Goal: Use online tool/utility: Use online tool/utility

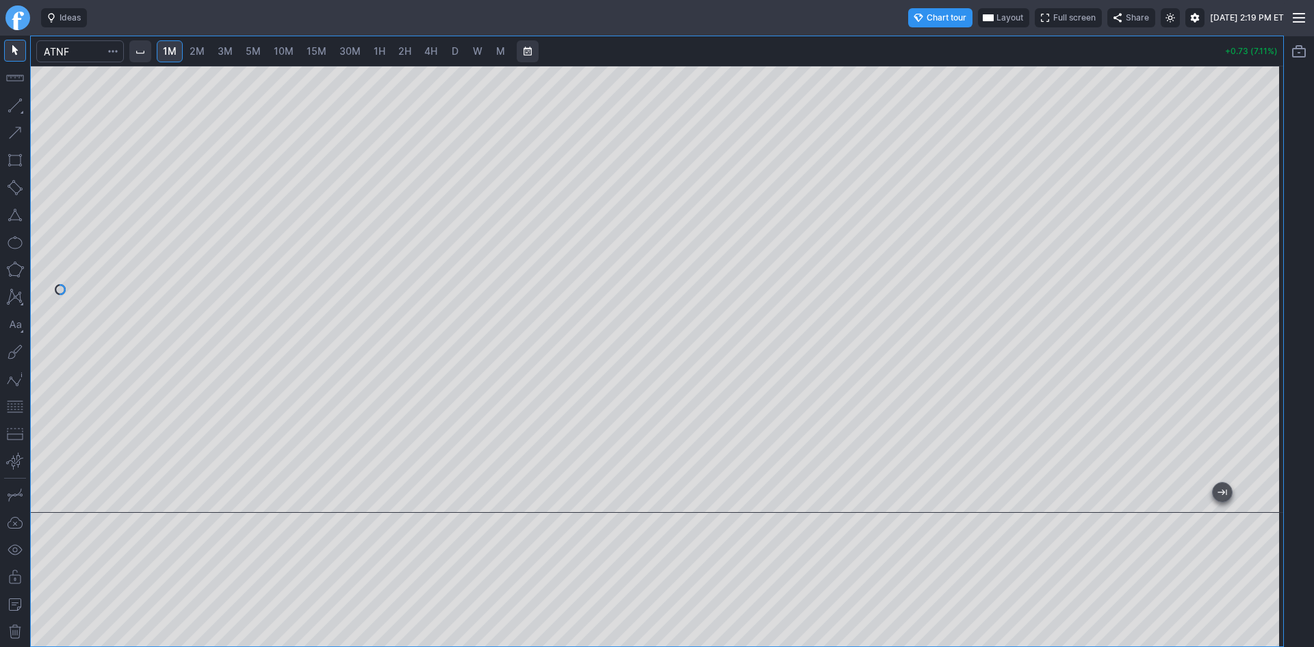
scroll to position [1, 0]
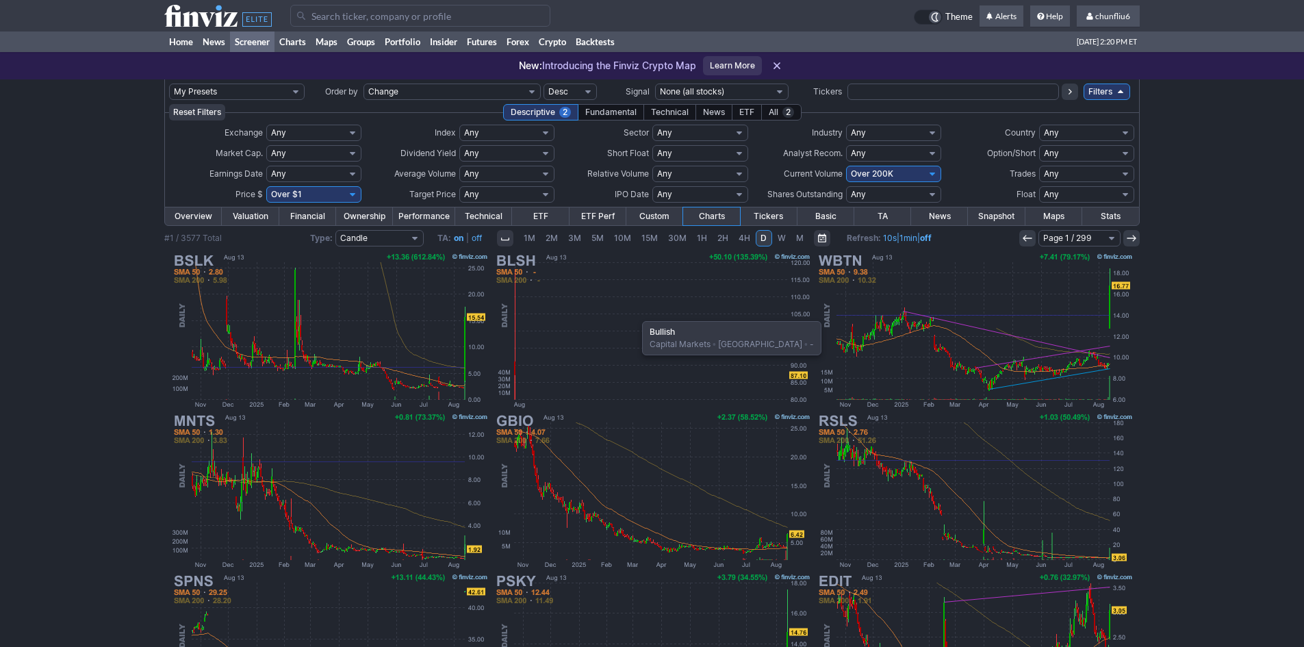
click at [635, 314] on img at bounding box center [652, 330] width 320 height 160
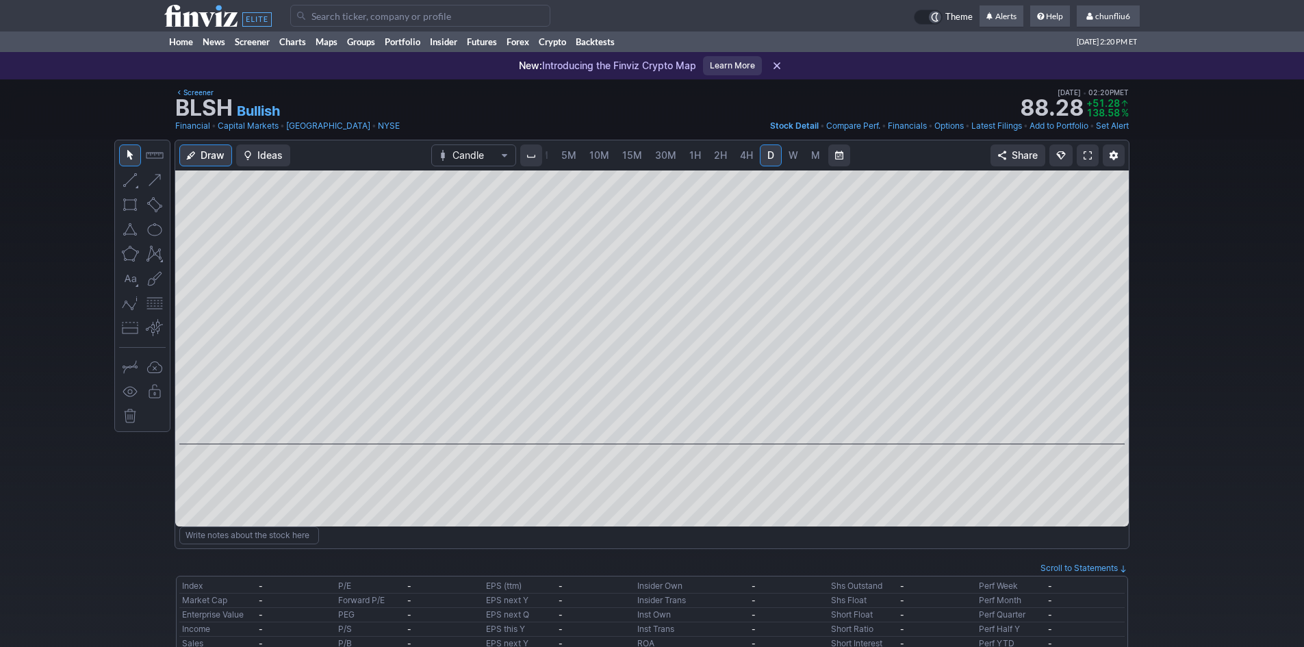
click at [566, 157] on span "5M" at bounding box center [568, 155] width 15 height 12
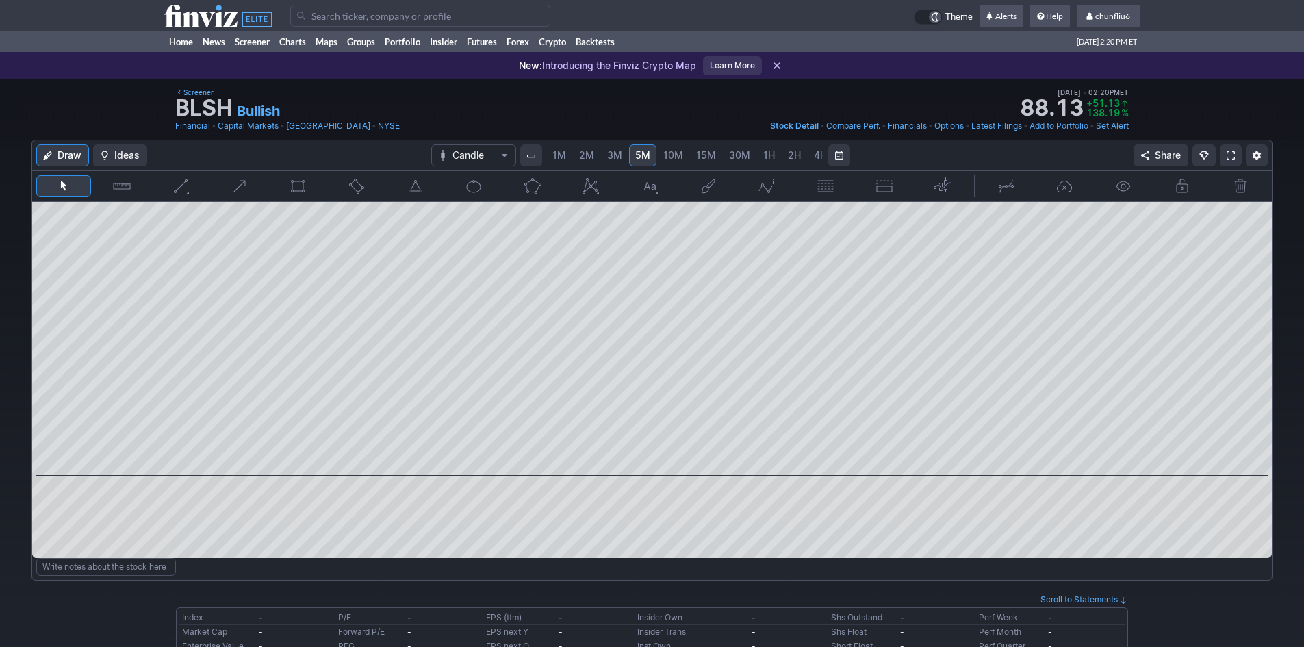
click at [563, 157] on span "1M" at bounding box center [559, 155] width 14 height 12
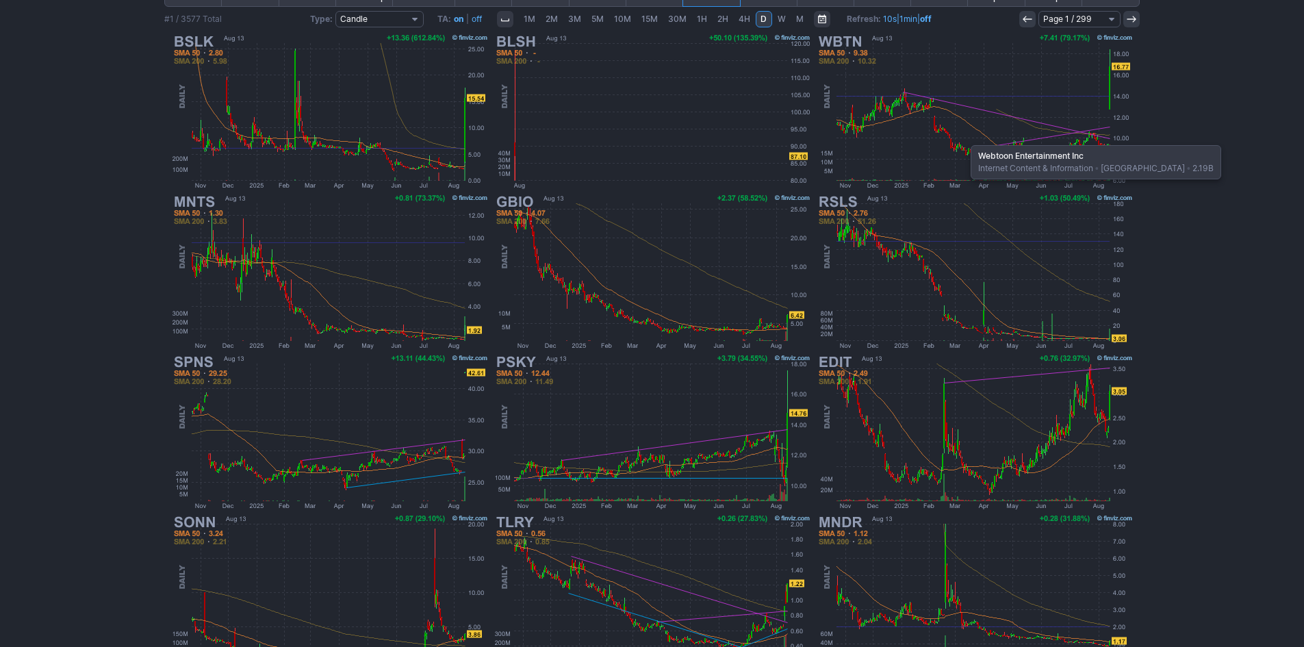
scroll to position [274, 0]
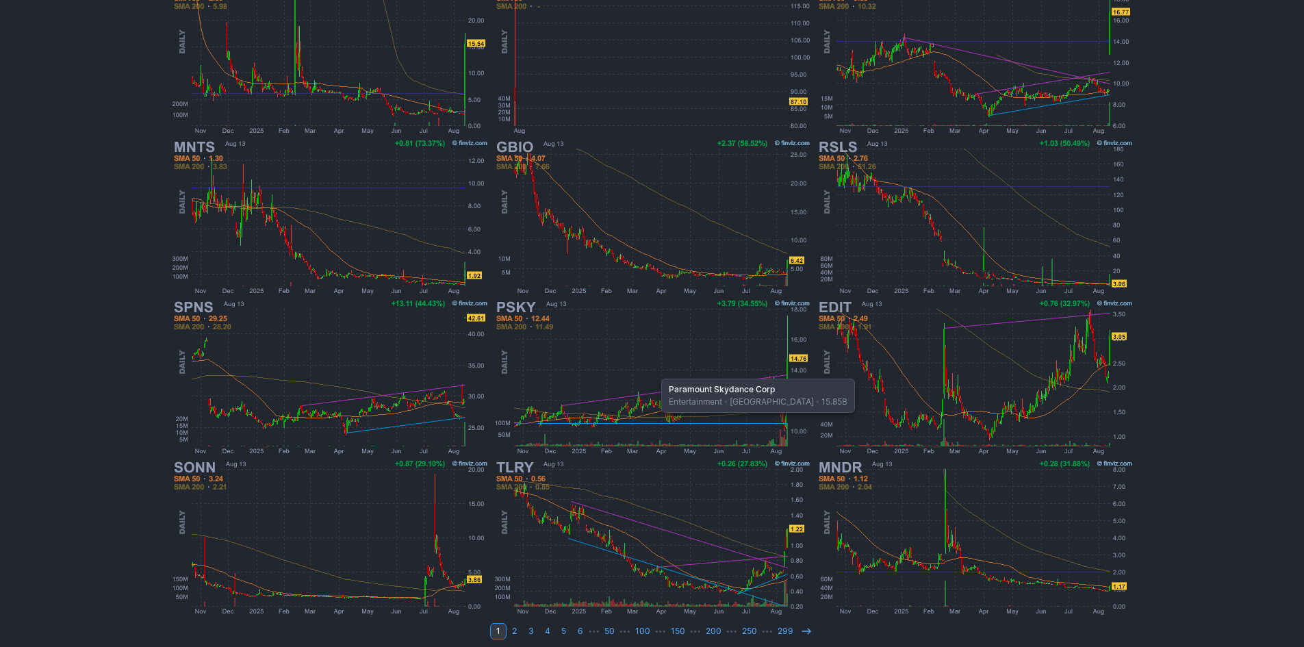
click at [654, 371] on img at bounding box center [652, 377] width 320 height 160
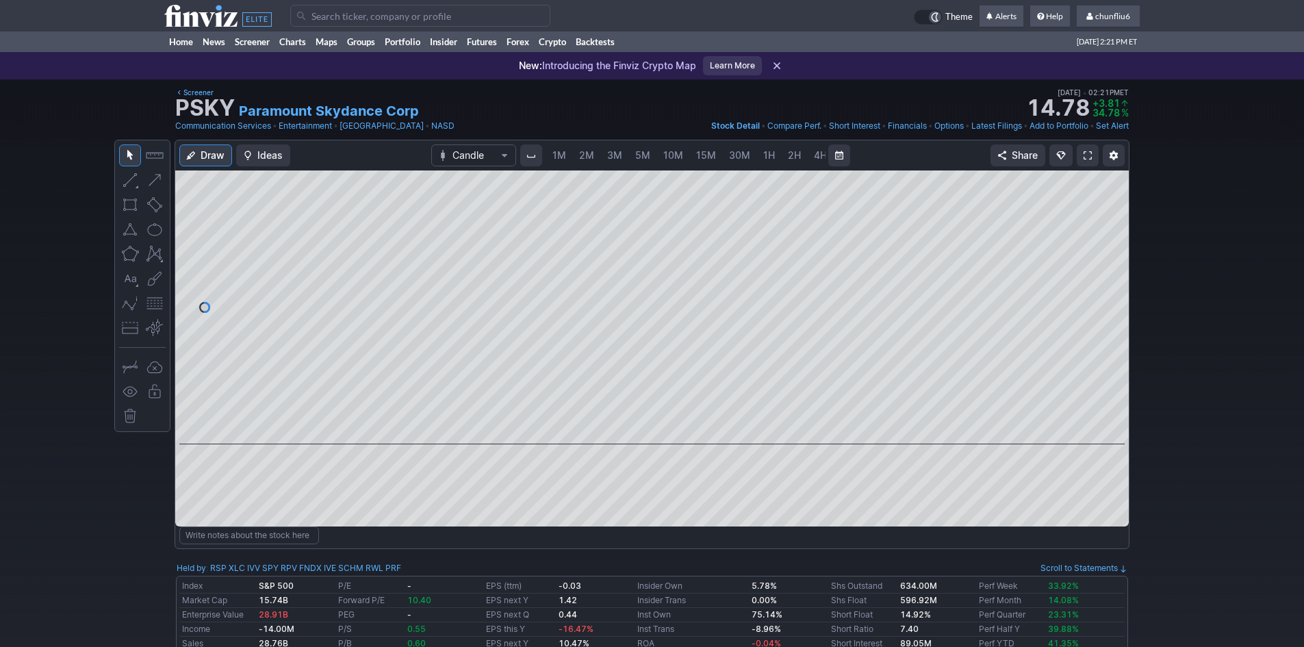
scroll to position [0, 74]
click at [567, 156] on span "5M" at bounding box center [568, 155] width 15 height 12
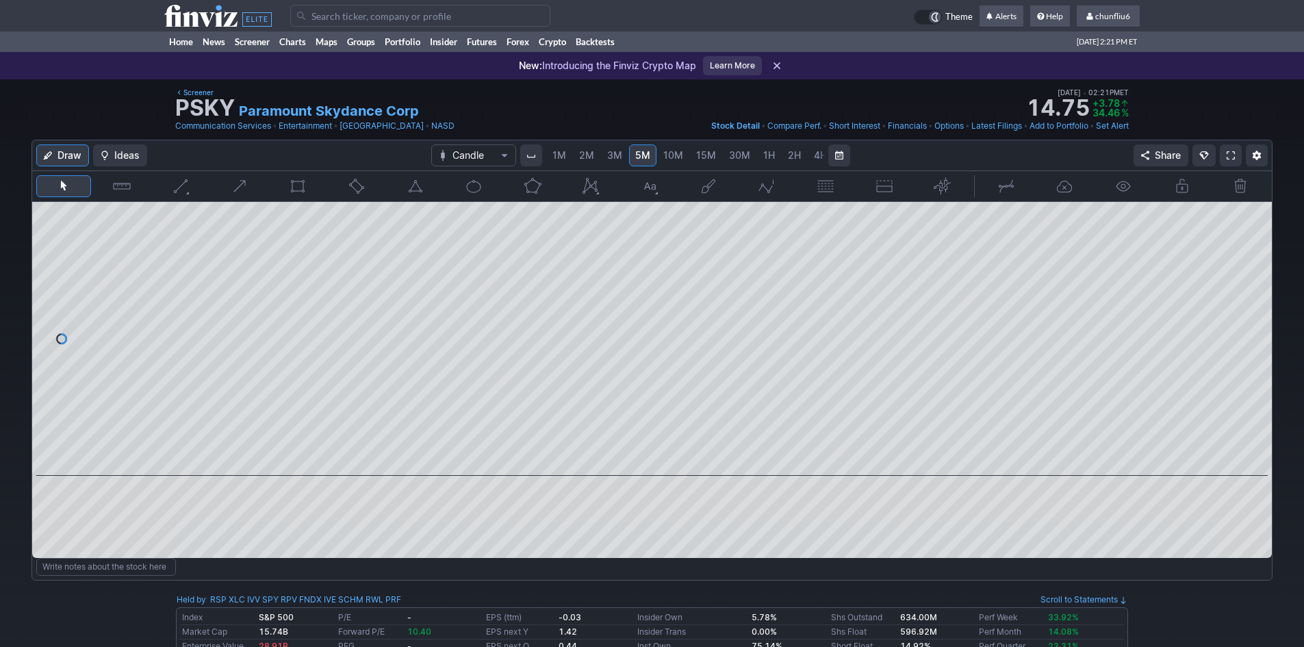
click at [557, 156] on span "1M" at bounding box center [559, 155] width 14 height 12
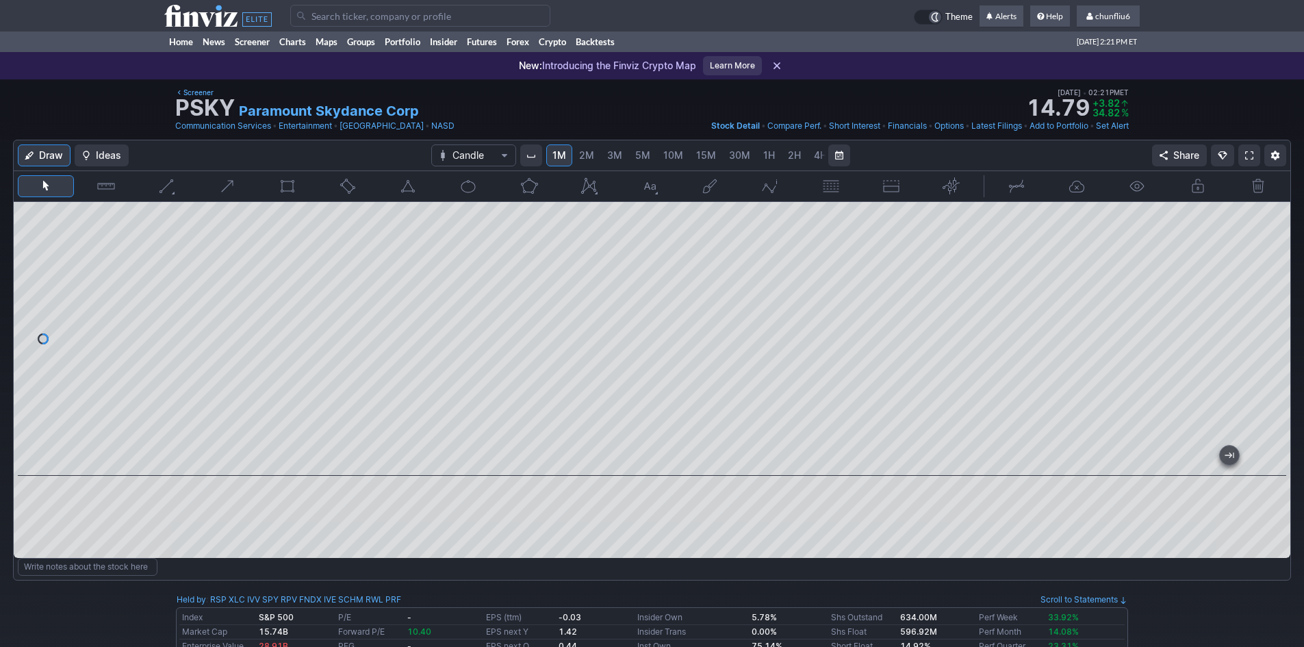
click at [667, 157] on span "10M" at bounding box center [673, 155] width 20 height 12
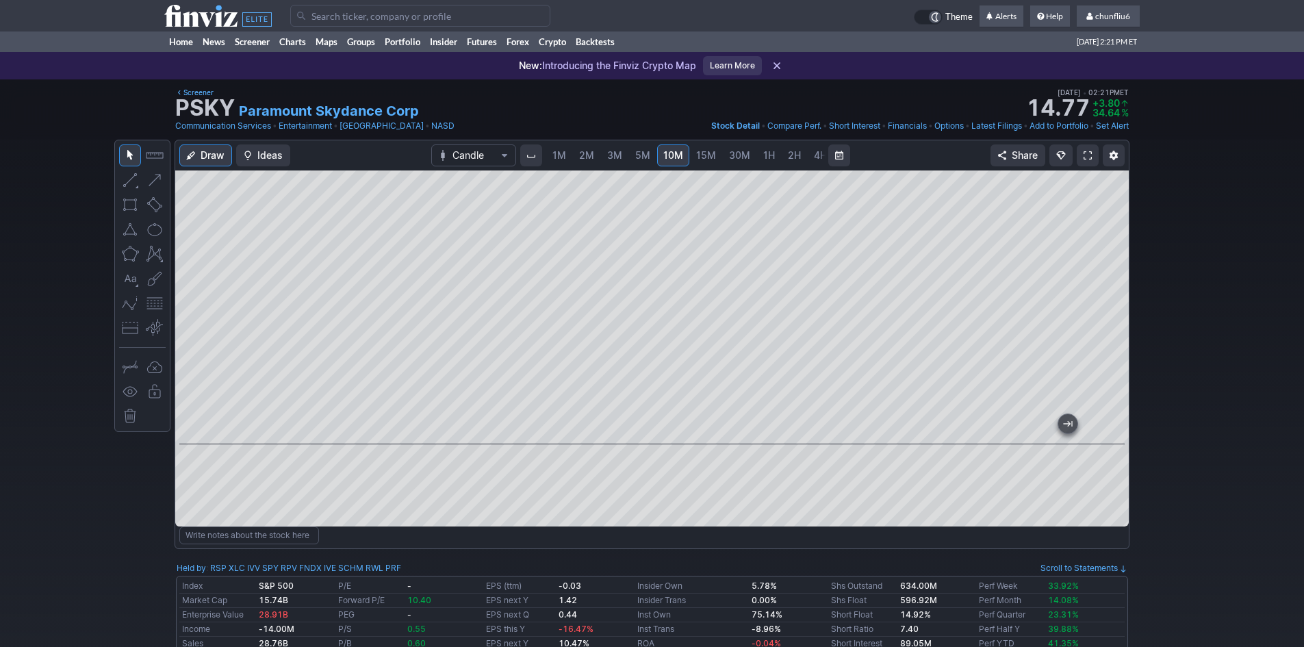
click at [742, 153] on span "30M" at bounding box center [739, 155] width 21 height 12
click at [790, 156] on span "D" at bounding box center [793, 155] width 7 height 12
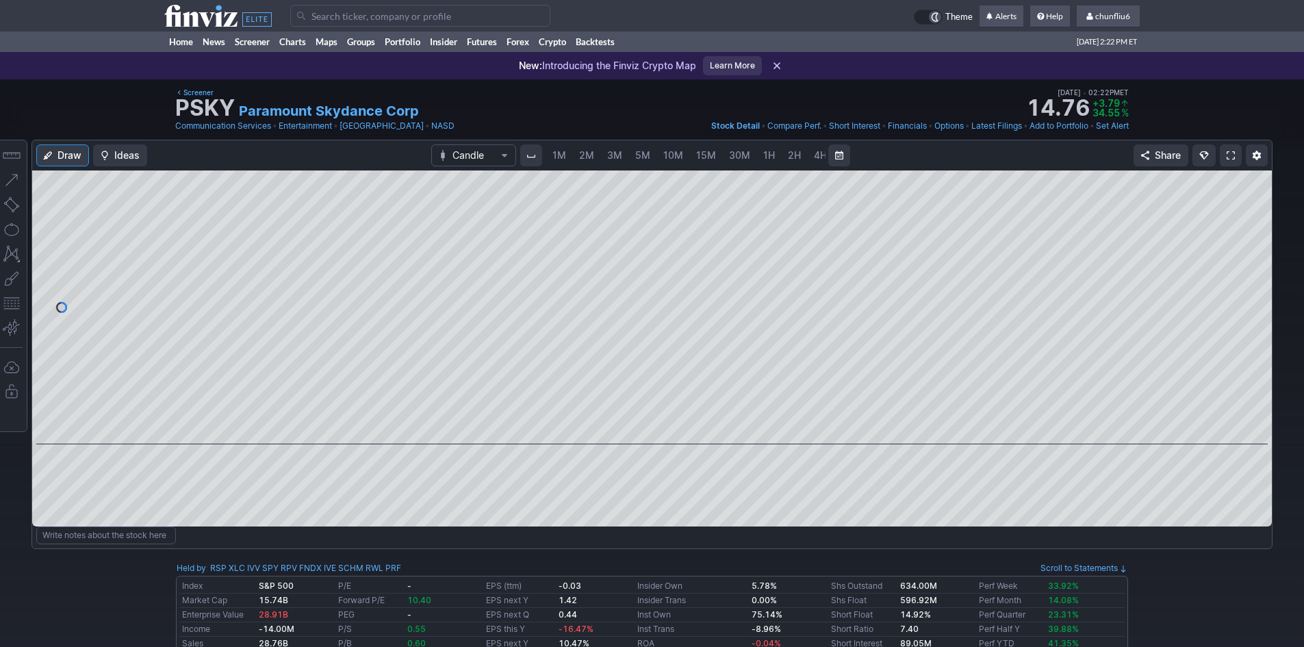
scroll to position [0, 74]
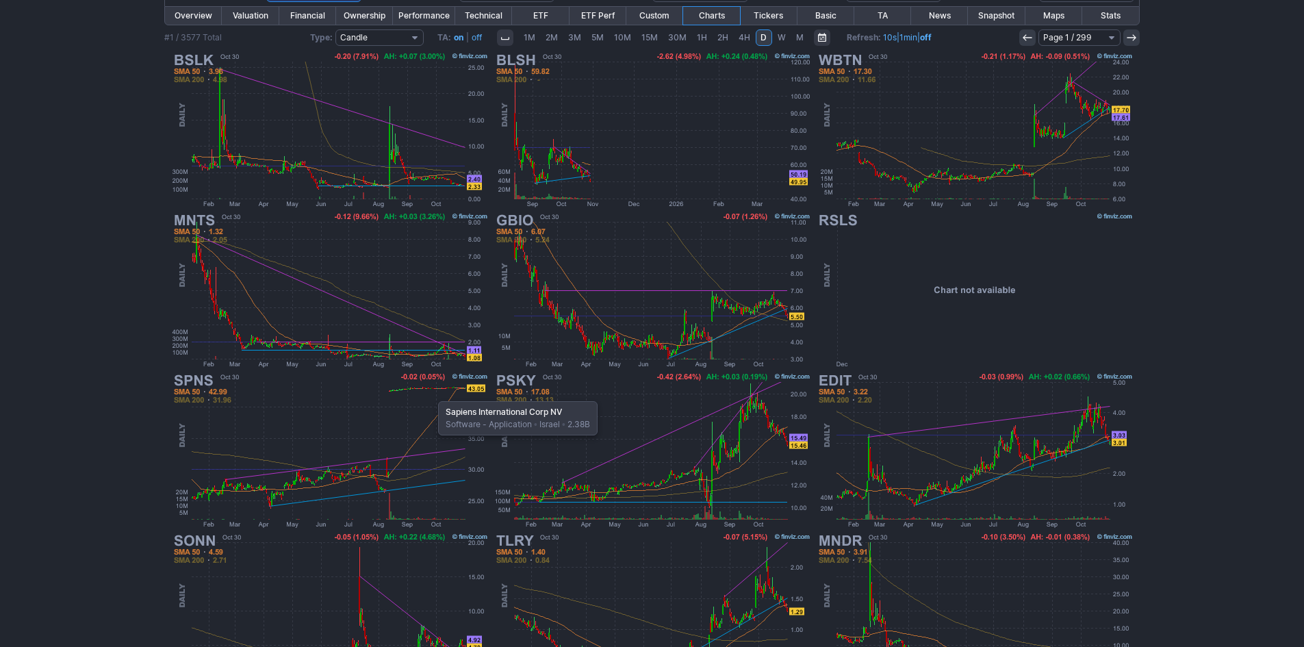
scroll to position [205, 0]
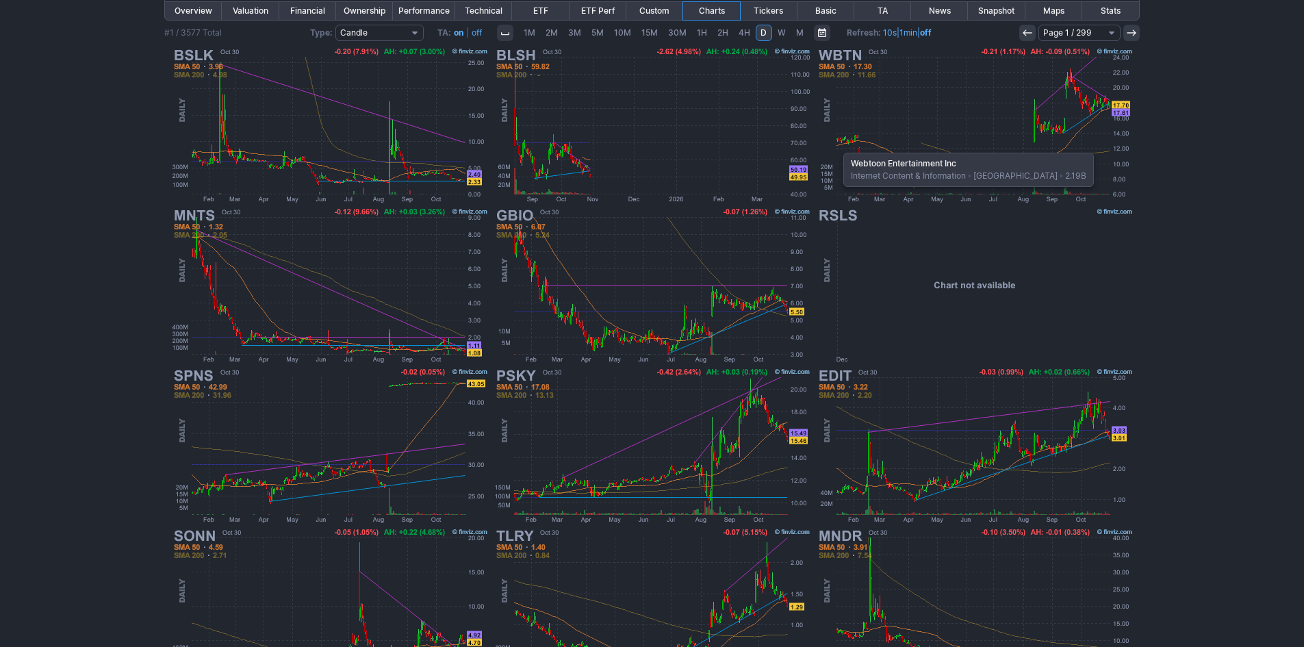
click at [836, 146] on img at bounding box center [974, 125] width 320 height 160
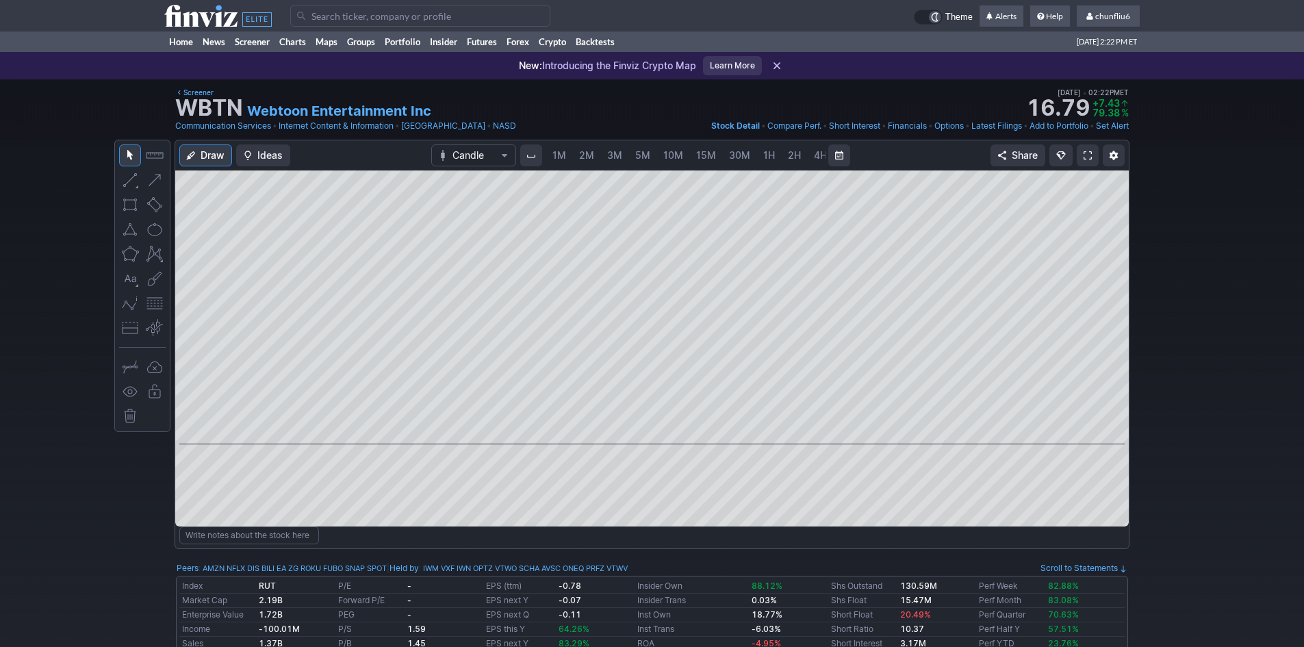
scroll to position [0, 74]
click at [561, 155] on span "5M" at bounding box center [568, 155] width 15 height 12
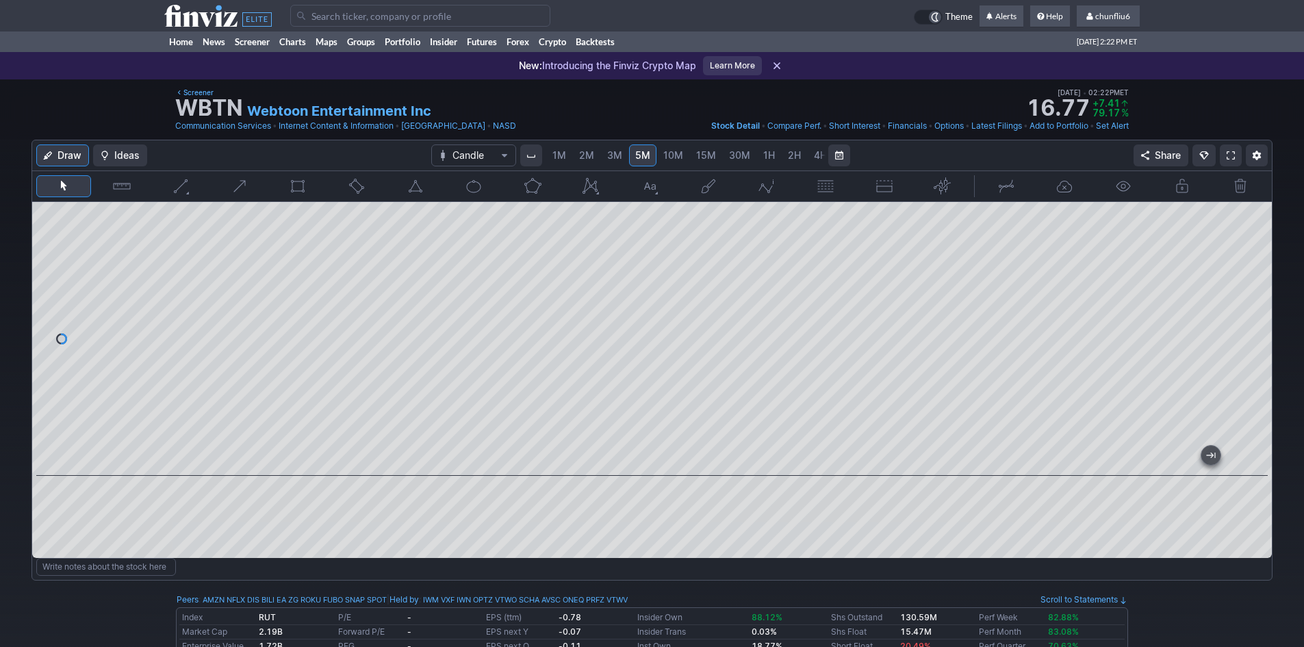
click at [1235, 162] on link at bounding box center [1231, 155] width 22 height 22
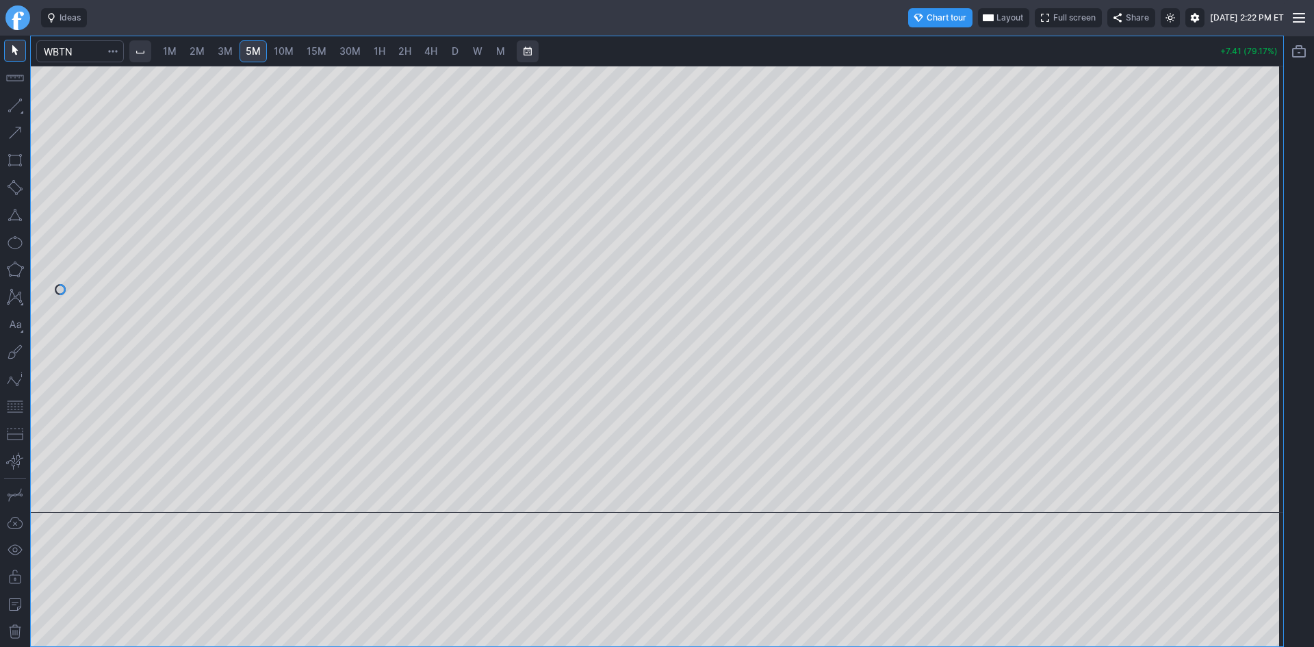
click at [10, 402] on button "button" at bounding box center [15, 407] width 22 height 22
click at [454, 53] on span "D" at bounding box center [455, 51] width 7 height 12
drag, startPoint x: 1270, startPoint y: 248, endPoint x: 1270, endPoint y: 274, distance: 25.3
click at [1270, 274] on div at bounding box center [1269, 285] width 29 height 413
click at [18, 406] on button "button" at bounding box center [15, 407] width 22 height 22
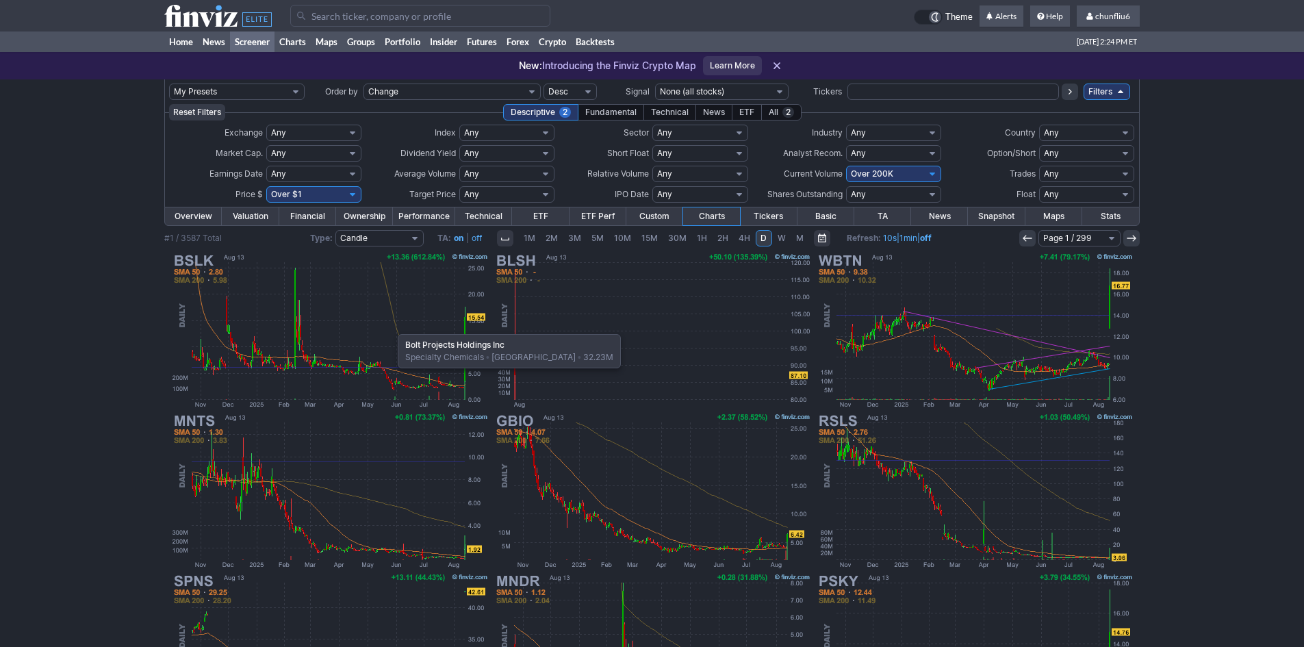
click at [391, 327] on img at bounding box center [330, 330] width 320 height 160
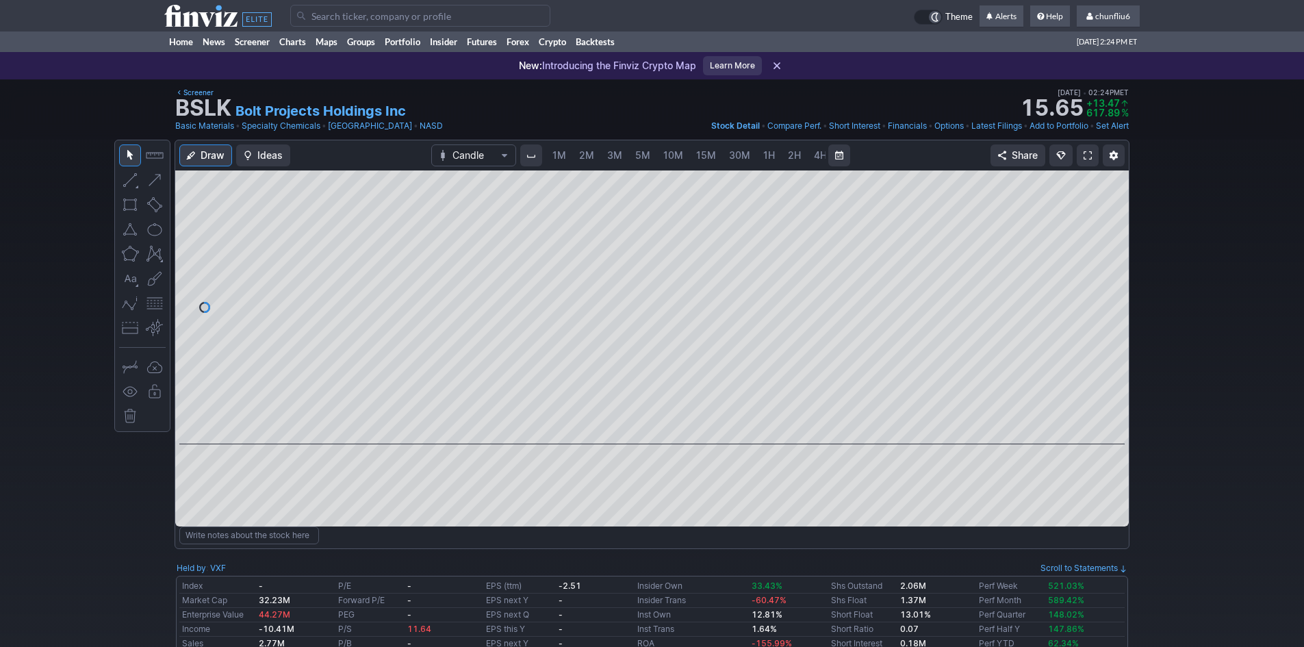
scroll to position [0, 74]
click at [1085, 150] on span at bounding box center [1087, 155] width 8 height 11
click at [1081, 157] on link at bounding box center [1088, 155] width 22 height 22
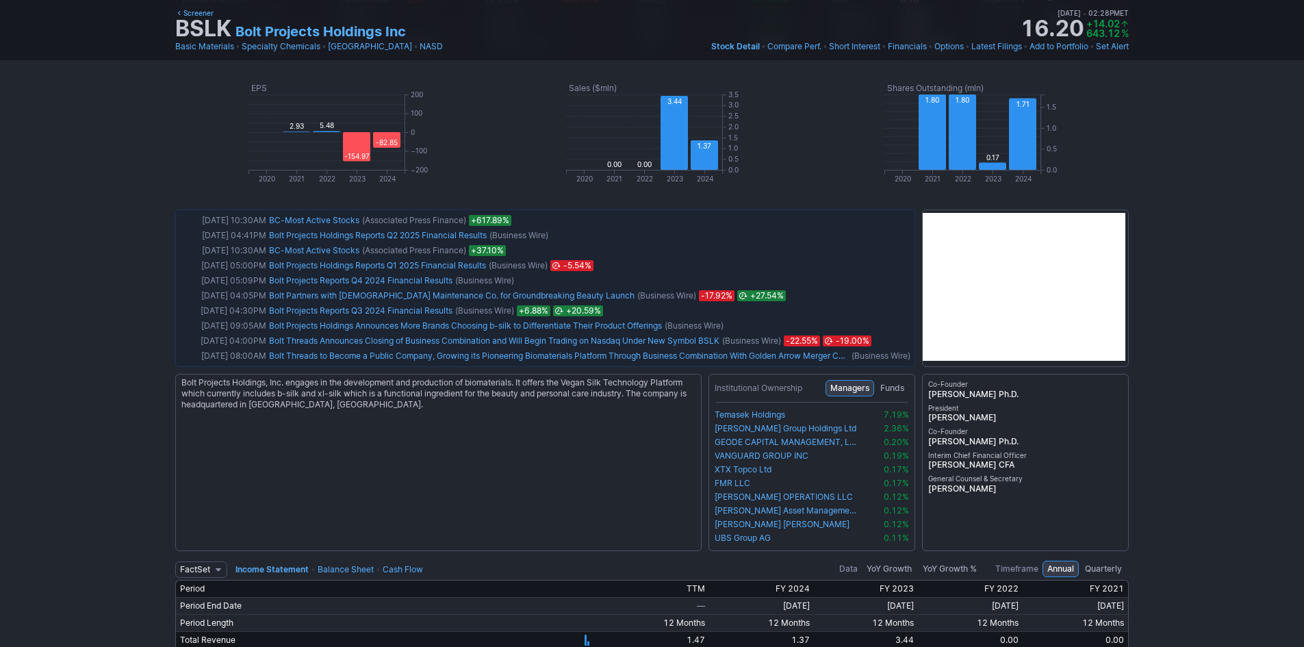
scroll to position [753, 0]
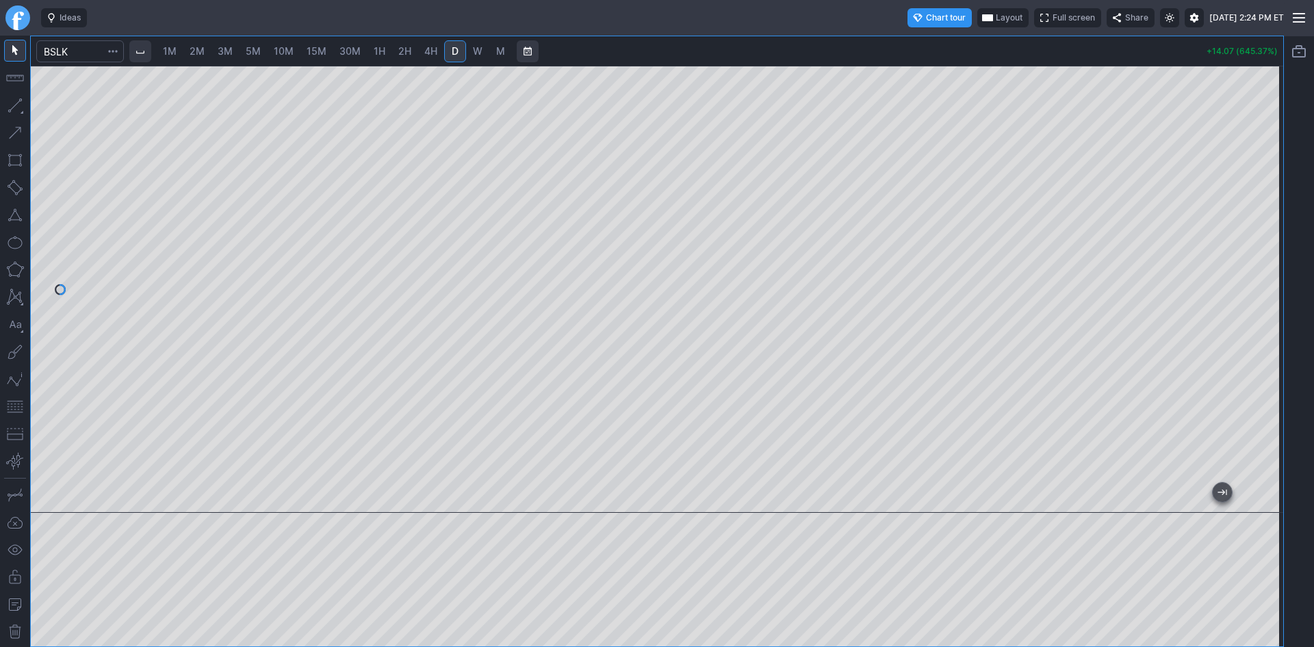
drag, startPoint x: 1263, startPoint y: 292, endPoint x: 1257, endPoint y: 307, distance: 15.6
click at [1257, 307] on div at bounding box center [1269, 285] width 29 height 413
click at [16, 402] on button "button" at bounding box center [15, 407] width 22 height 22
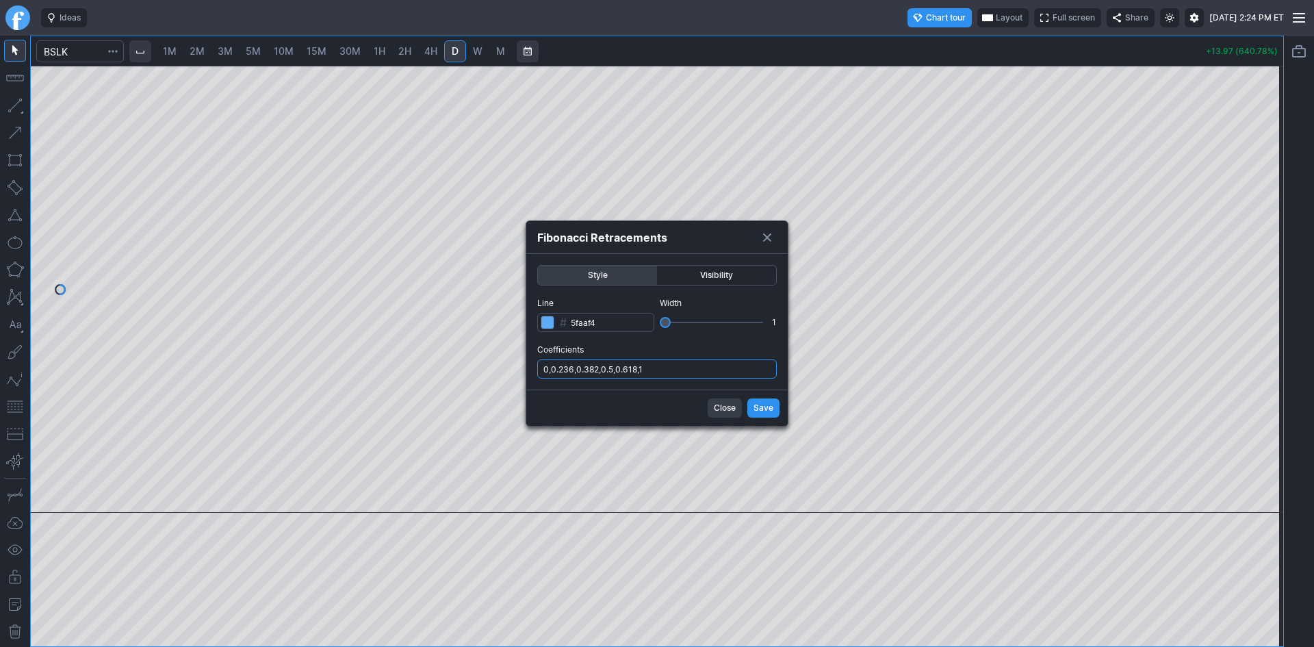
click at [682, 361] on input "0,0.236,0.382,0.5,0.618,1" at bounding box center [657, 368] width 240 height 19
type input "0,0.236,0.382,0.5,0.618,1,.786,.1.236,1.5,1.786"
click at [761, 406] on span "Save" at bounding box center [764, 408] width 20 height 14
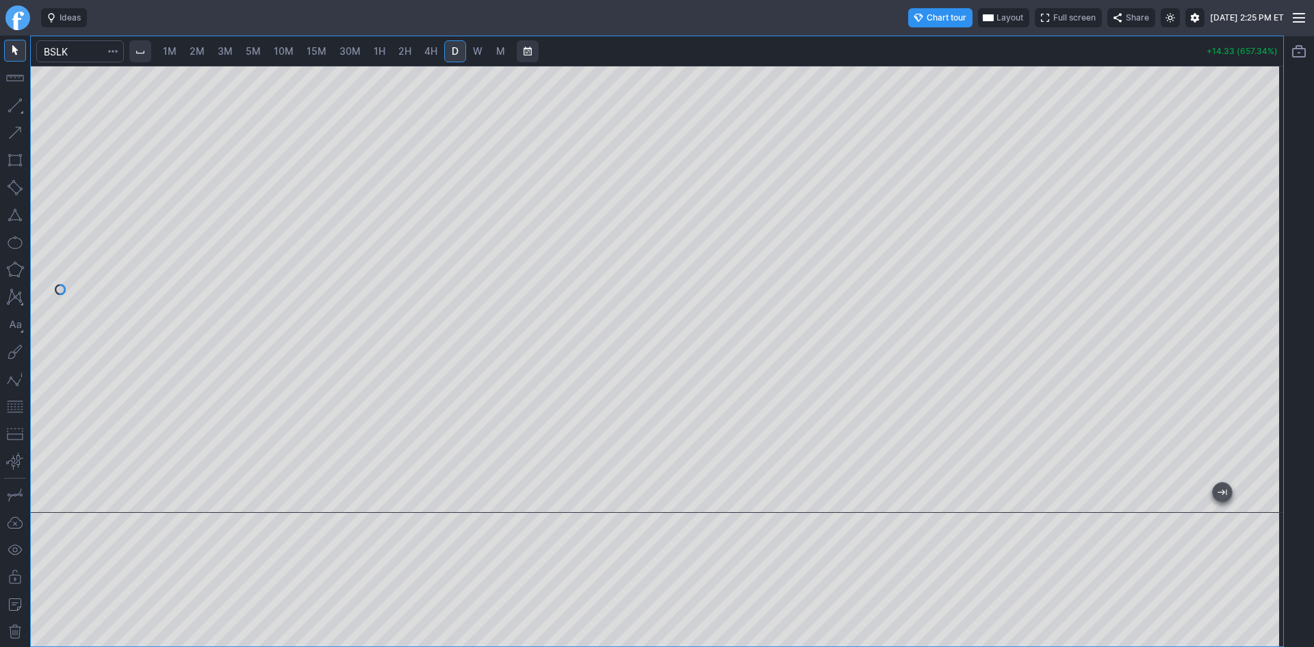
drag, startPoint x: 1272, startPoint y: 272, endPoint x: 1269, endPoint y: 223, distance: 49.4
click at [1269, 223] on div at bounding box center [1269, 285] width 29 height 413
drag, startPoint x: 1271, startPoint y: 279, endPoint x: 1270, endPoint y: 270, distance: 9.7
click at [1270, 270] on div at bounding box center [1269, 285] width 29 height 413
drag, startPoint x: 1271, startPoint y: 266, endPoint x: 1273, endPoint y: 275, distance: 9.1
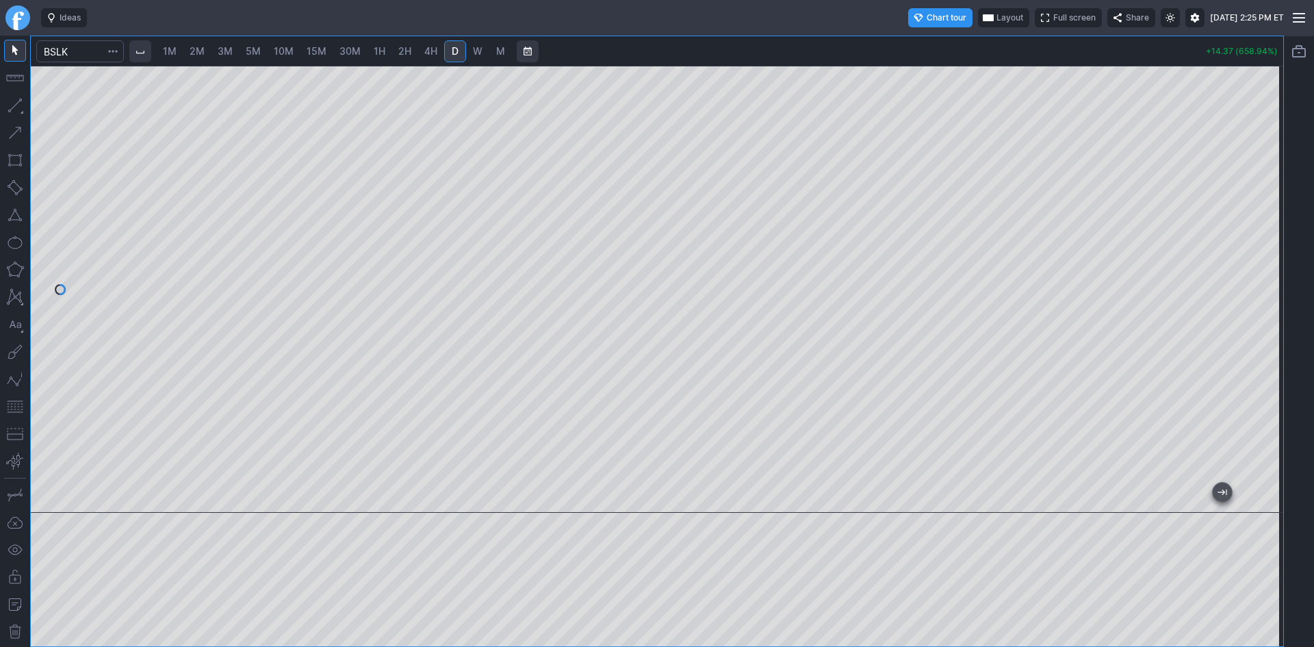
click at [1273, 275] on div at bounding box center [1269, 285] width 29 height 413
click at [203, 54] on span "2M" at bounding box center [197, 51] width 15 height 12
drag, startPoint x: 1267, startPoint y: 117, endPoint x: 1262, endPoint y: 176, distance: 59.1
click at [1265, 176] on div at bounding box center [1269, 285] width 29 height 413
drag, startPoint x: 12, startPoint y: 409, endPoint x: 31, endPoint y: 404, distance: 20.4
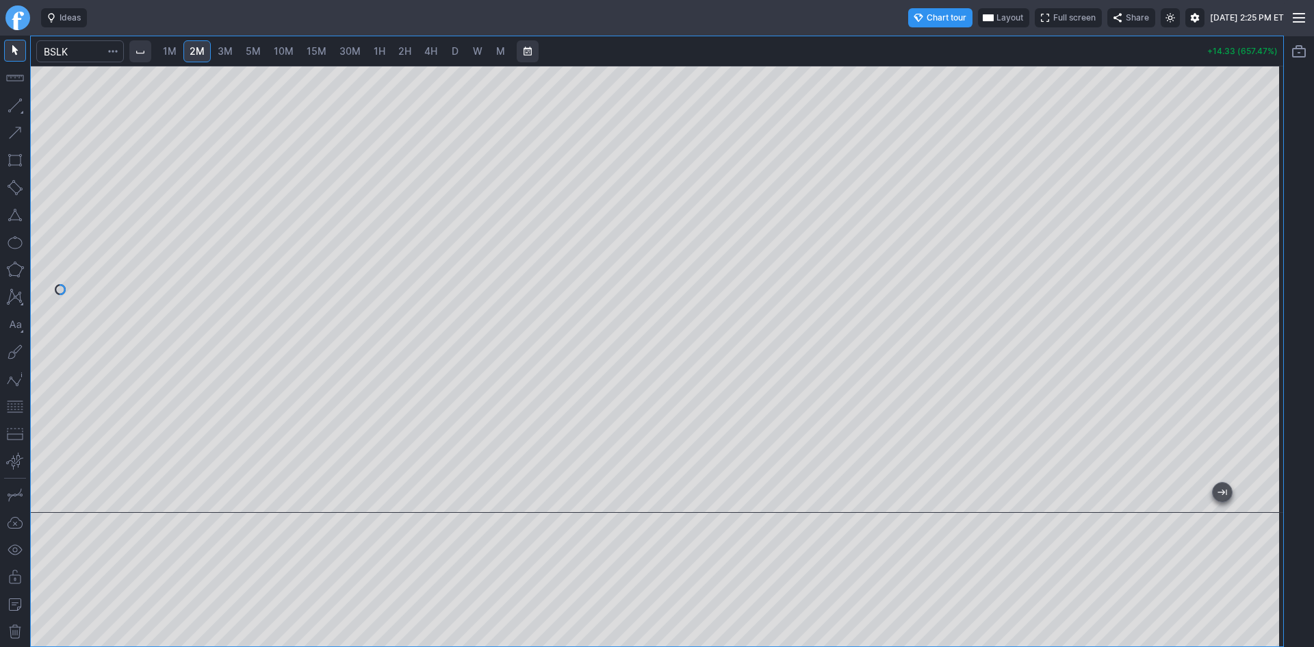
click at [14, 409] on button "button" at bounding box center [15, 407] width 22 height 22
drag, startPoint x: 1270, startPoint y: 217, endPoint x: 1258, endPoint y: 233, distance: 20.1
click at [1270, 230] on div at bounding box center [1269, 285] width 29 height 413
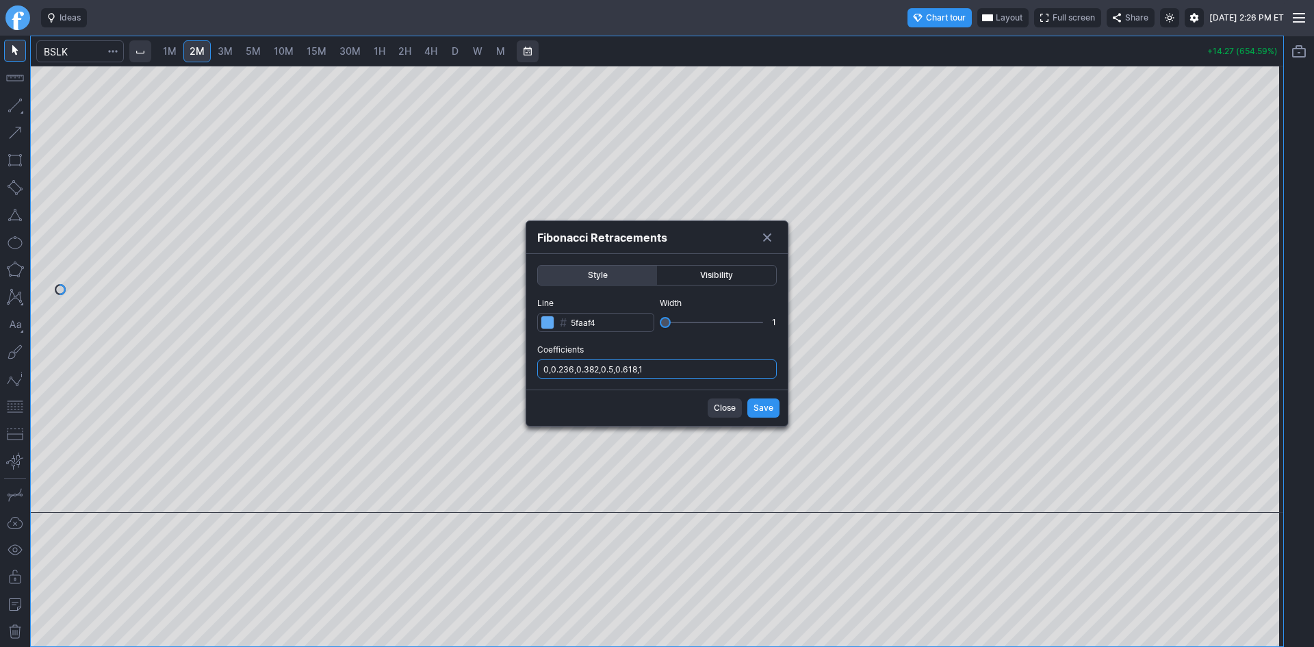
click at [662, 369] on input "0,0.236,0.382,0.5,0.618,1" at bounding box center [657, 368] width 240 height 19
type input "0,0.236,0.382,0.5,0.618,1,.786"
click at [768, 412] on span "Save" at bounding box center [764, 408] width 20 height 14
click at [691, 361] on input "0,0.236,0.382,0.5,0.618,1,.786" at bounding box center [657, 368] width 240 height 19
type input "0,0.236,0.382,0.5,0.618,1,.786,1.5,1.618,1.786,2"
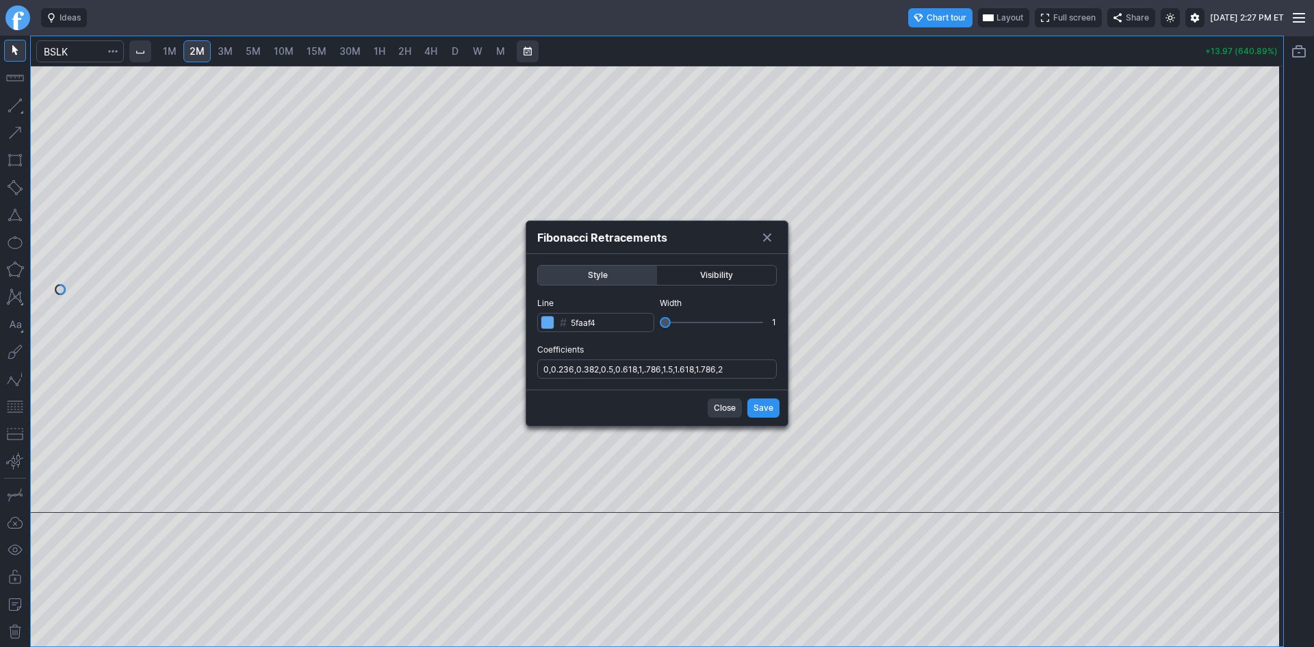
click at [764, 404] on span "Save" at bounding box center [764, 408] width 20 height 14
click at [737, 370] on input "0,0.236,0.382,0.5,0.618,1,.786,1.5,1.618,1.786,2" at bounding box center [657, 368] width 240 height 19
click at [660, 368] on input "0,0.236,0.382,0.5,0.618,1,.786,1.5,1.618,1.786,2" at bounding box center [657, 368] width 240 height 19
type input "0,0.236,0.382,0.5,0.618,1,.786,1.236,1.5,1.618,1.786,2"
click at [747, 398] on button "Save" at bounding box center [763, 407] width 32 height 19
